Goal: Task Accomplishment & Management: Manage account settings

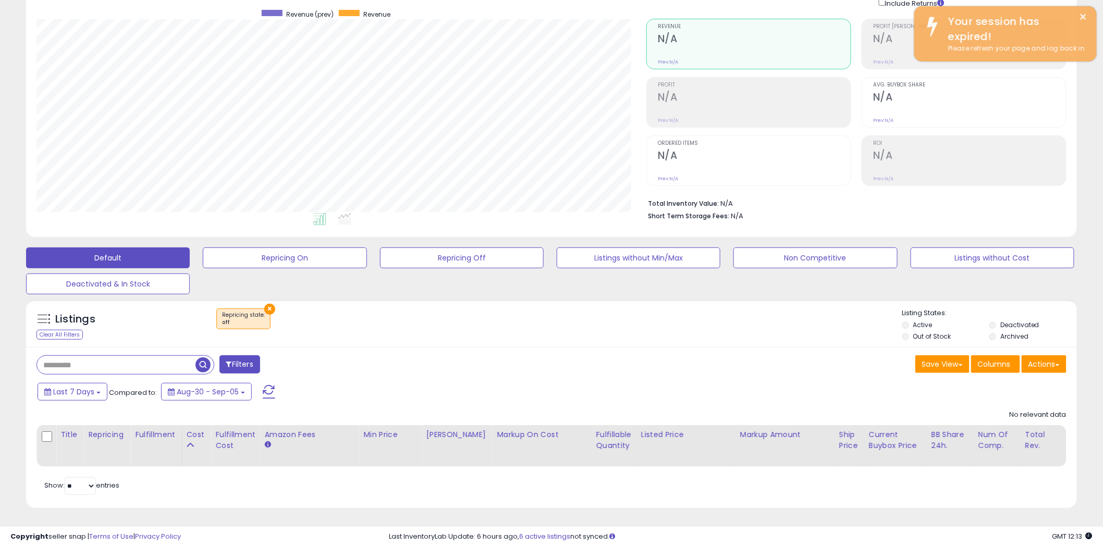
scroll to position [214, 610]
click at [155, 347] on div "Filters Save View Save As New View Update Current View Columns" at bounding box center [551, 427] width 1051 height 161
click at [155, 356] on input "text" at bounding box center [116, 365] width 158 height 18
paste input "**********"
type input "**********"
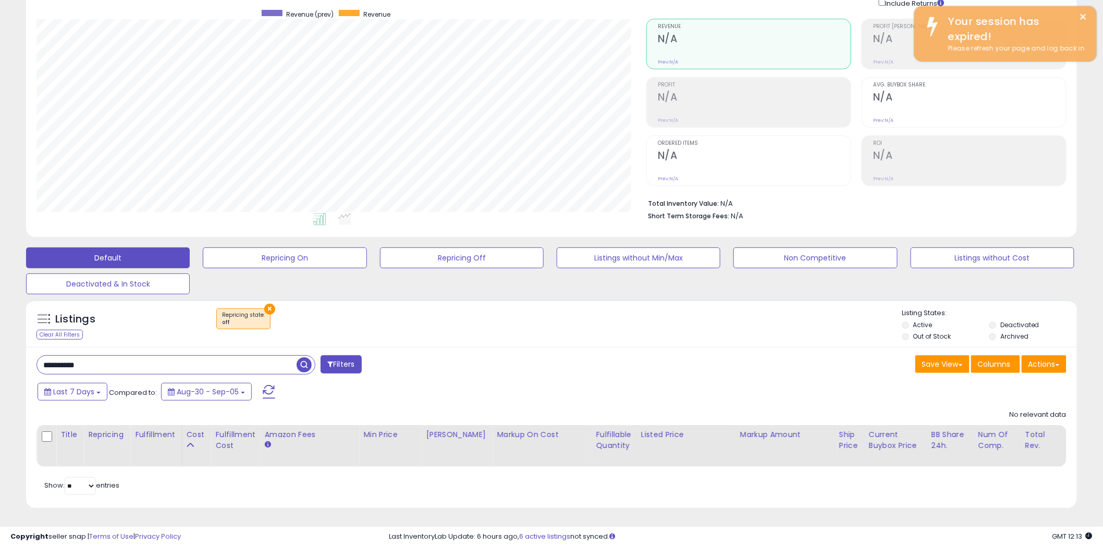
click at [271, 304] on button "×" at bounding box center [269, 309] width 11 height 11
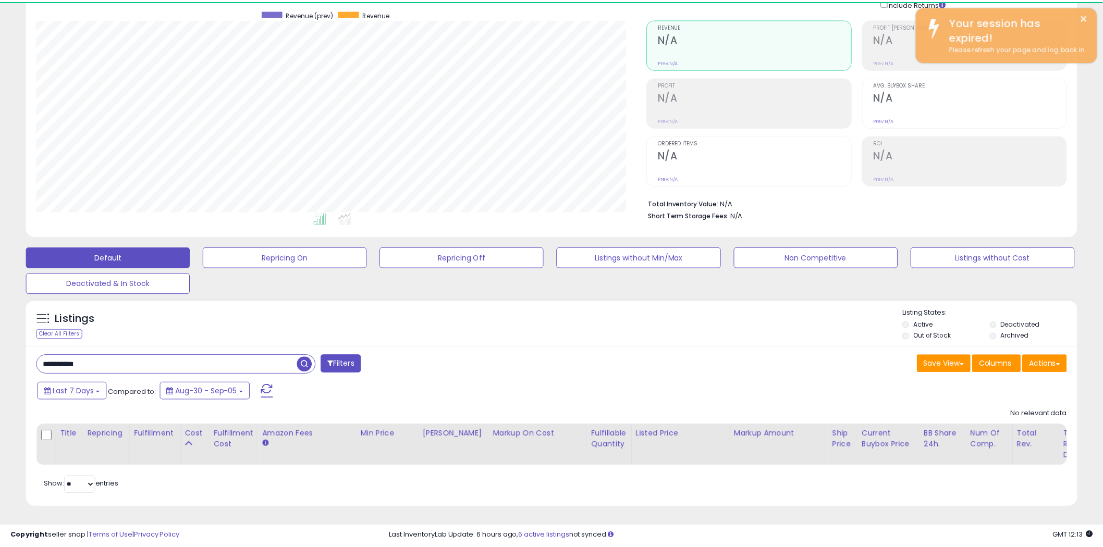
scroll to position [520964, 520567]
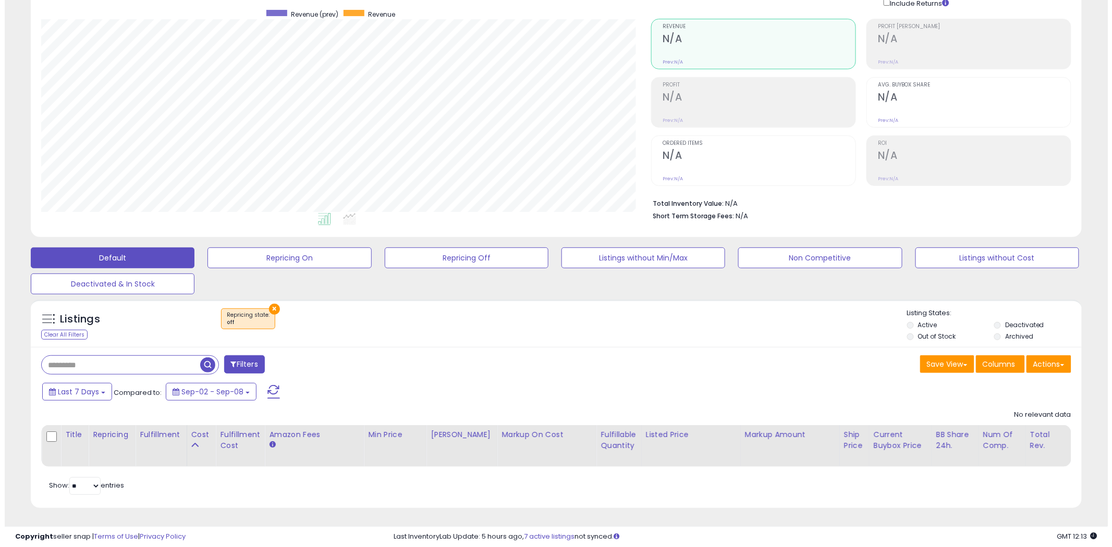
scroll to position [214, 610]
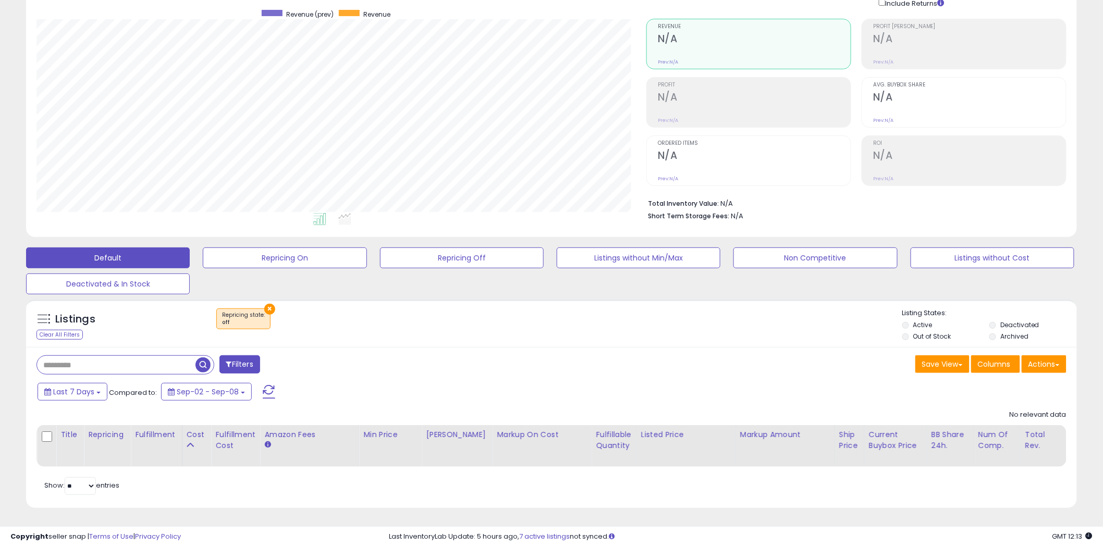
click at [150, 356] on input "text" at bounding box center [116, 365] width 158 height 18
click at [271, 304] on button "×" at bounding box center [269, 309] width 11 height 11
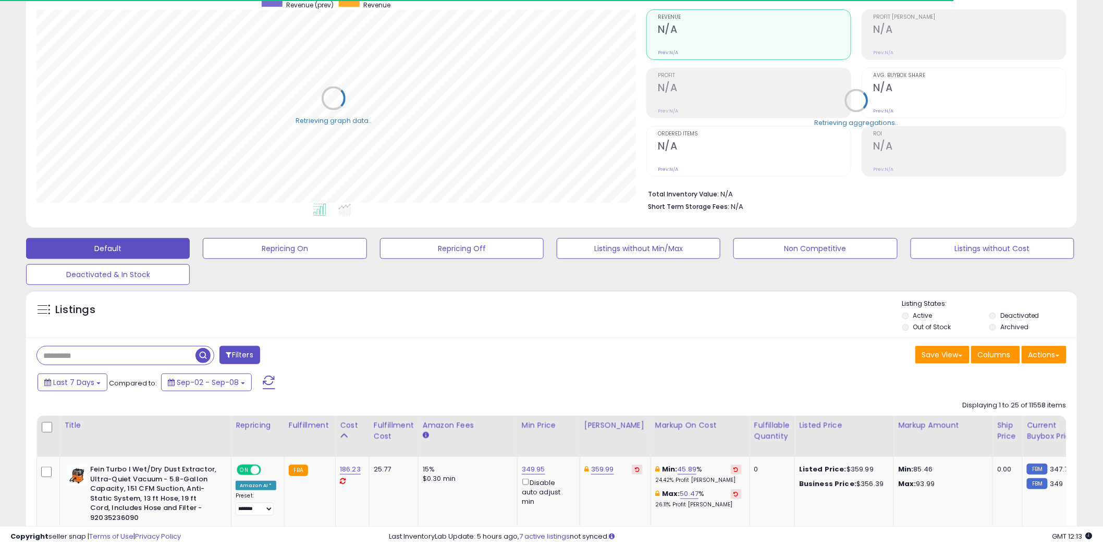
scroll to position [520964, 520567]
click at [162, 348] on input "text" at bounding box center [165, 356] width 256 height 18
paste input "**********"
type input "**********"
click at [307, 358] on span "button" at bounding box center [304, 355] width 15 height 15
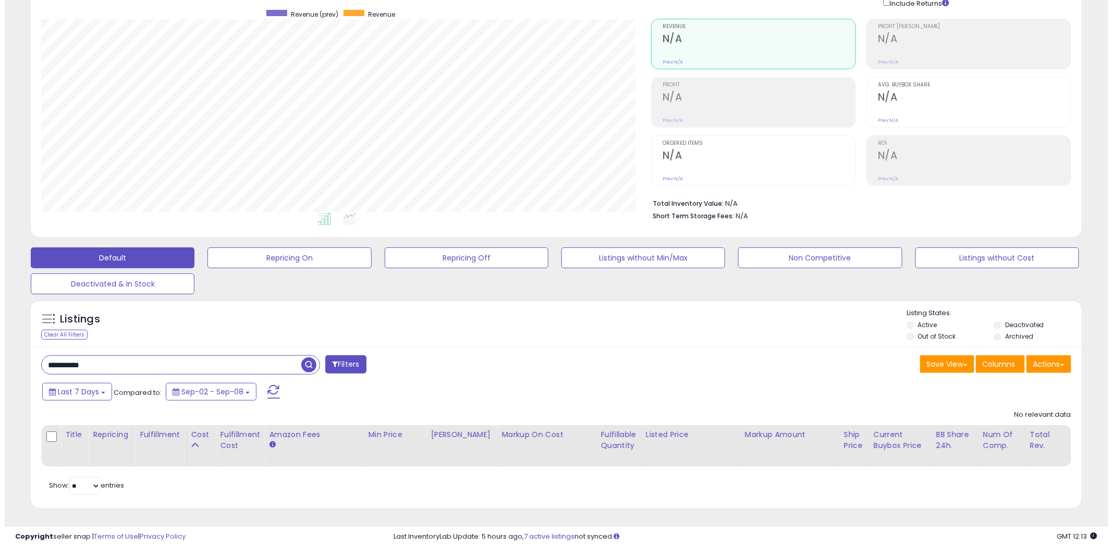
scroll to position [214, 610]
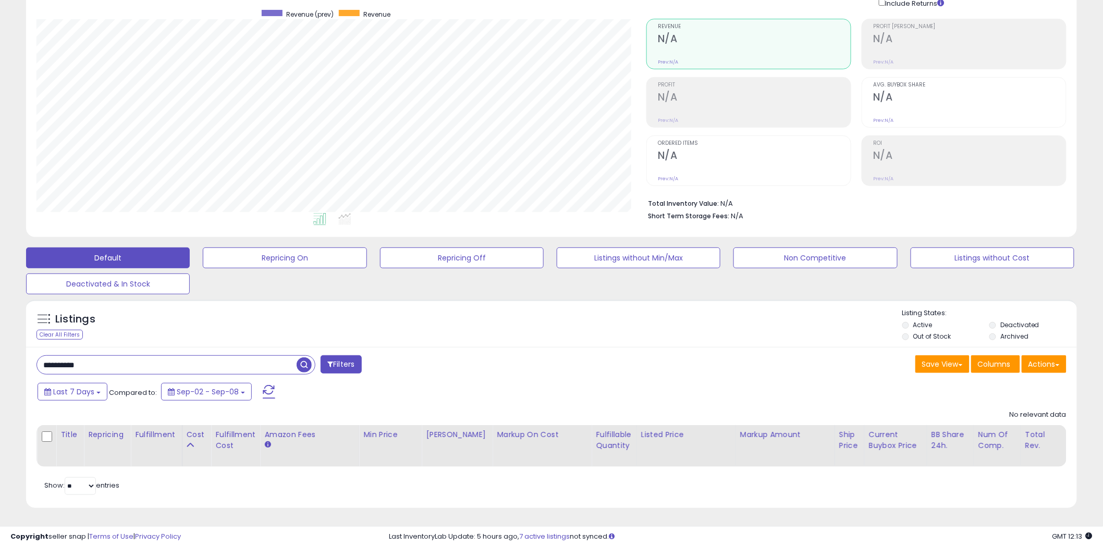
click at [995, 321] on li "Deactivated" at bounding box center [1031, 326] width 85 height 11
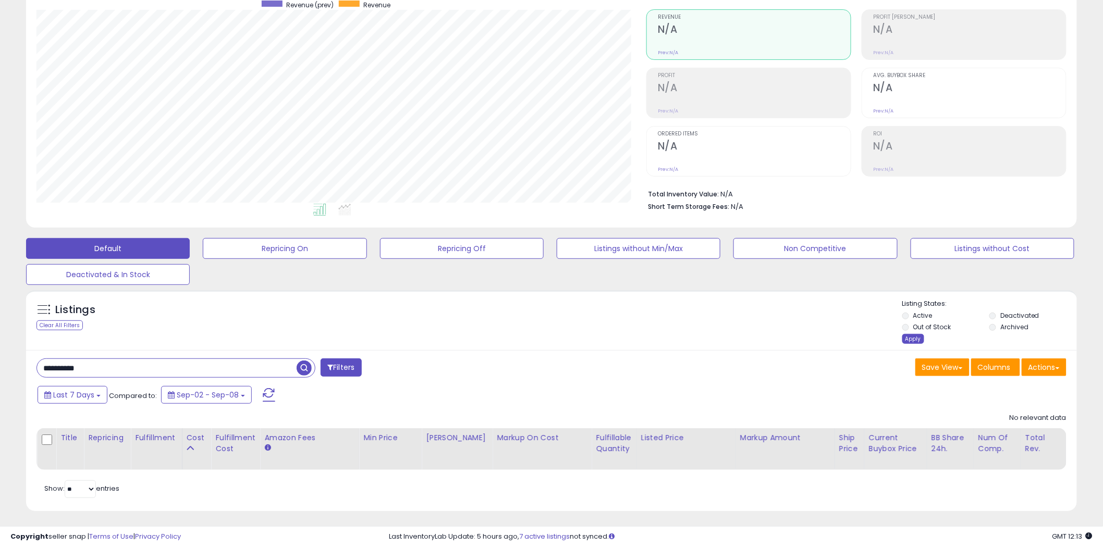
click at [918, 341] on div "Apply" at bounding box center [913, 339] width 22 height 10
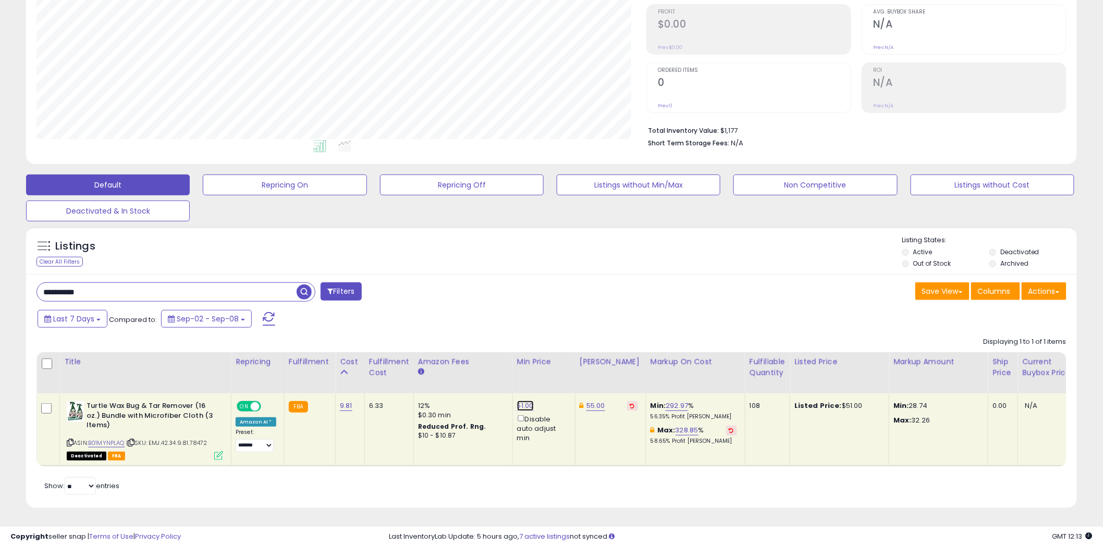
click at [524, 401] on link "51.00" at bounding box center [525, 406] width 17 height 10
click at [581, 363] on button "button" at bounding box center [572, 370] width 18 height 16
click at [630, 403] on icon at bounding box center [632, 405] width 5 height 5
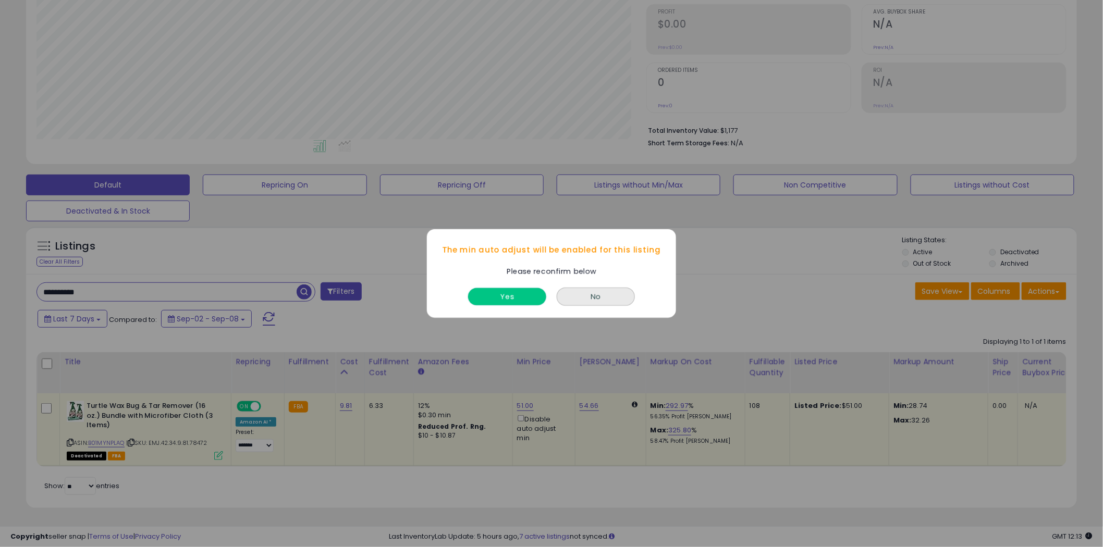
click at [517, 294] on button "Yes" at bounding box center [507, 296] width 78 height 17
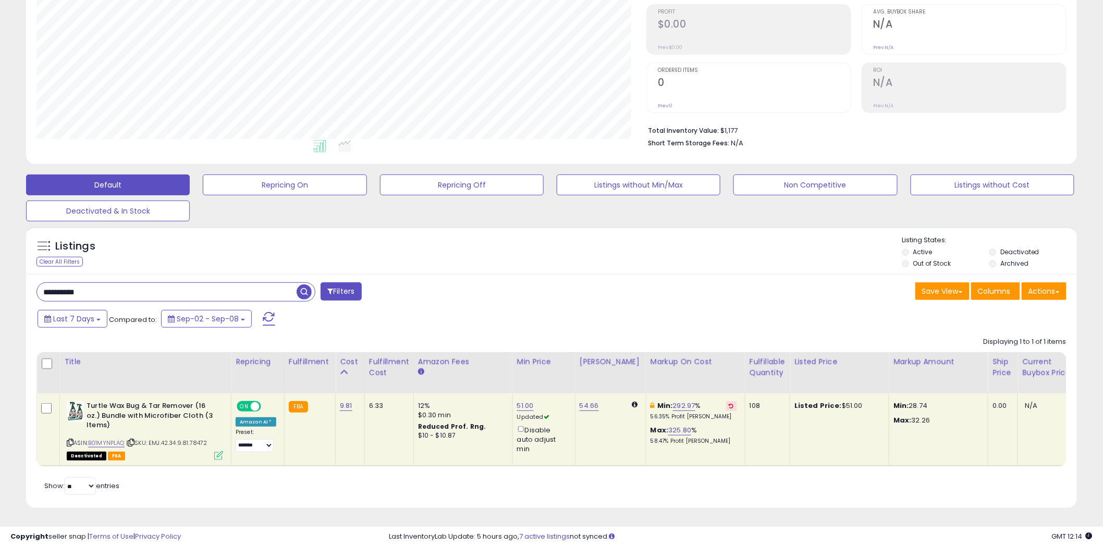
click at [729, 403] on icon at bounding box center [731, 405] width 5 height 5
click at [520, 401] on link "21.68" at bounding box center [525, 406] width 17 height 10
drag, startPoint x: 497, startPoint y: 362, endPoint x: 365, endPoint y: 351, distance: 131.8
click at [366, 352] on table "Title Repricing" at bounding box center [880, 409] width 1689 height 115
type input "*****"
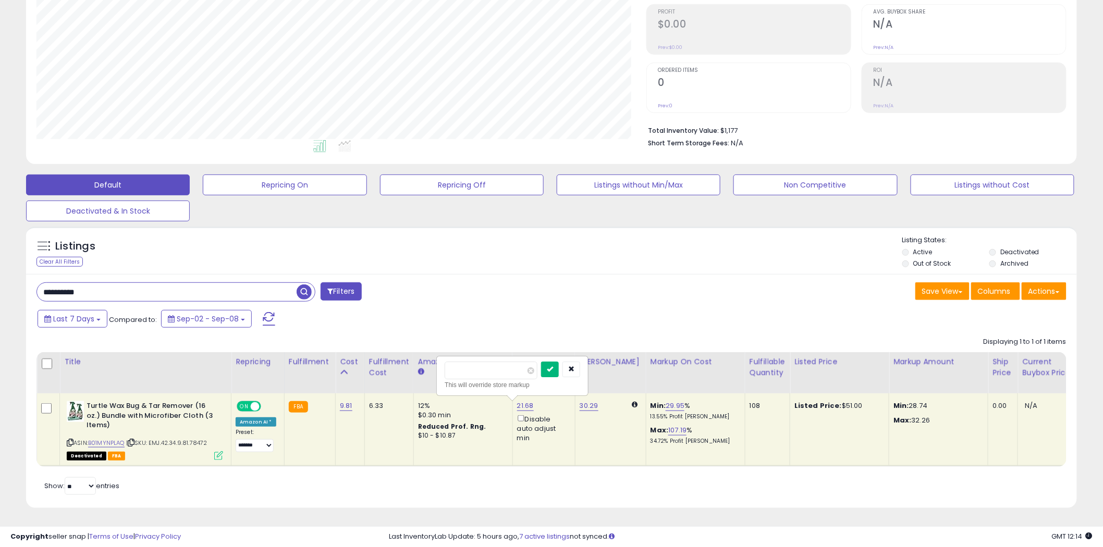
click at [553, 366] on icon "submit" at bounding box center [550, 369] width 6 height 6
click at [70, 440] on icon at bounding box center [70, 443] width 7 height 6
